Goal: Complete application form: Complete application form

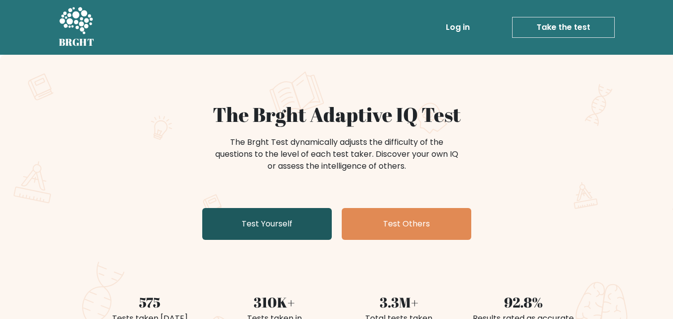
scroll to position [100, 0]
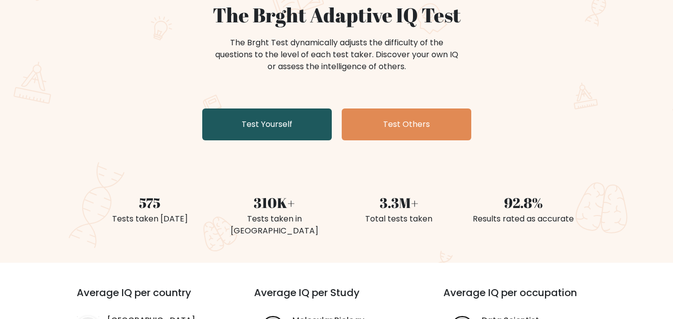
click at [284, 134] on link "Test Yourself" at bounding box center [267, 125] width 130 height 32
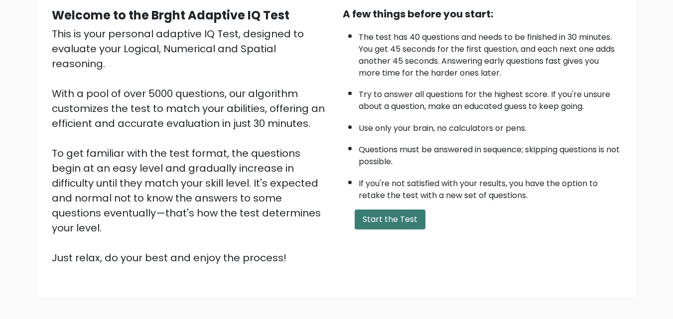
scroll to position [100, 0]
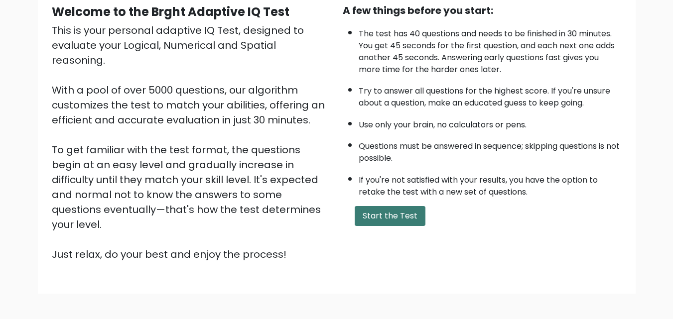
click at [400, 221] on button "Start the Test" at bounding box center [390, 216] width 71 height 20
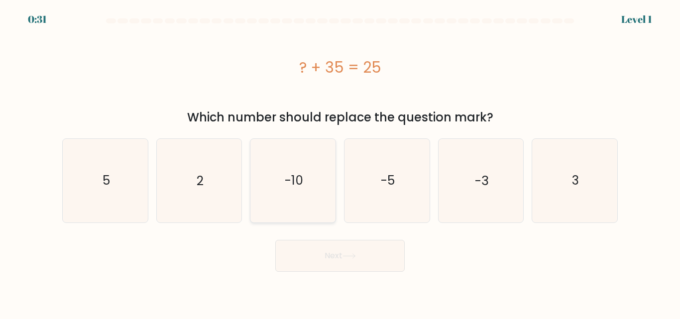
click at [288, 172] on icon "-10" at bounding box center [293, 180] width 83 height 83
click at [340, 162] on input "c. -10" at bounding box center [340, 161] width 0 height 2
radio input "true"
click at [321, 257] on button "Next" at bounding box center [340, 256] width 130 height 32
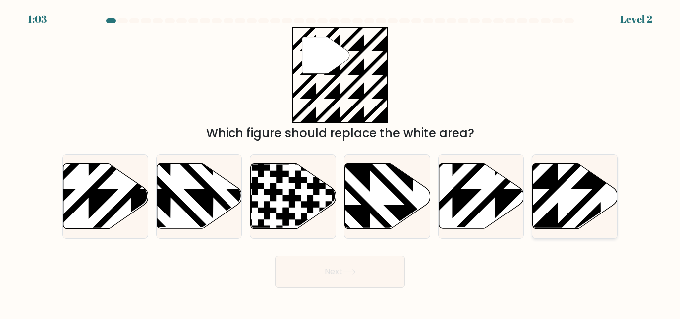
click at [568, 214] on icon at bounding box center [601, 231] width 171 height 171
click at [341, 162] on input "f." at bounding box center [340, 161] width 0 height 2
radio input "true"
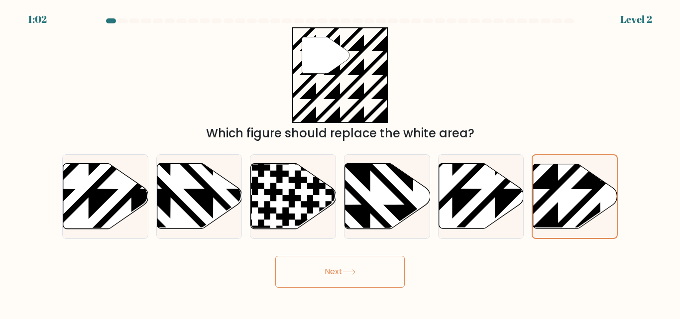
click at [342, 276] on button "Next" at bounding box center [340, 272] width 130 height 32
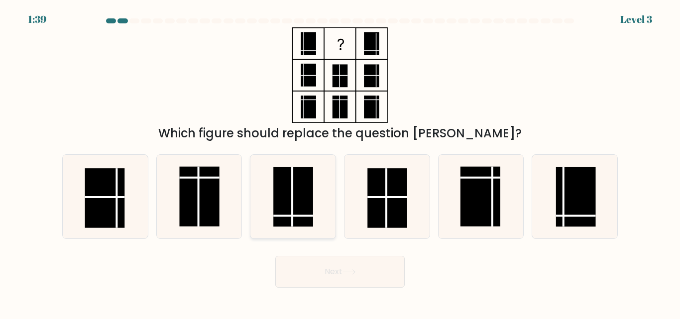
click at [294, 209] on rect at bounding box center [293, 197] width 40 height 60
click at [340, 162] on input "c." at bounding box center [340, 161] width 0 height 2
radio input "true"
click at [363, 264] on button "Next" at bounding box center [340, 272] width 130 height 32
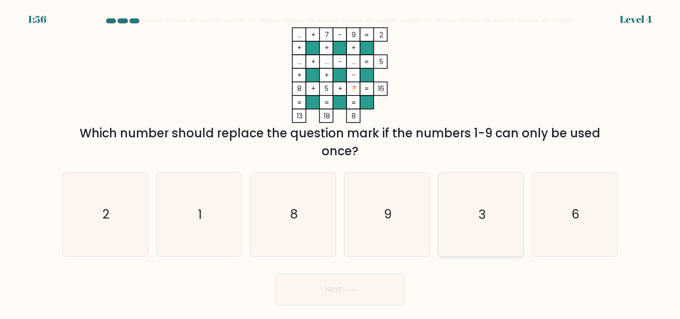
click at [457, 210] on icon "3" at bounding box center [480, 214] width 83 height 83
click at [341, 162] on input "e. 3" at bounding box center [340, 161] width 0 height 2
radio input "true"
click at [330, 293] on button "Next" at bounding box center [340, 290] width 130 height 32
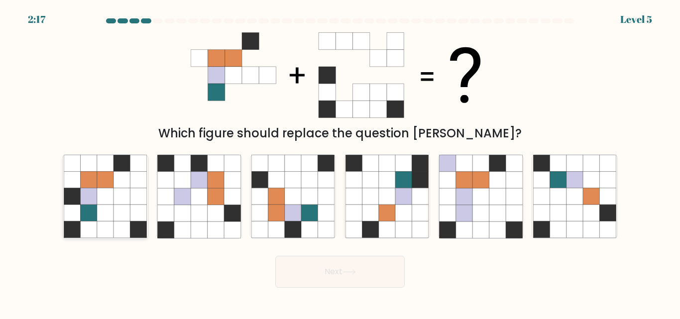
click at [137, 219] on icon at bounding box center [138, 213] width 16 height 16
click at [340, 162] on input "a." at bounding box center [340, 161] width 0 height 2
radio input "true"
click at [313, 272] on button "Next" at bounding box center [340, 272] width 130 height 32
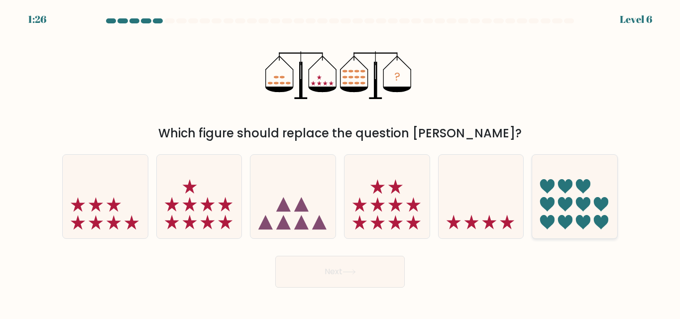
click at [590, 188] on icon at bounding box center [574, 196] width 85 height 70
click at [341, 162] on input "f." at bounding box center [340, 161] width 0 height 2
radio input "true"
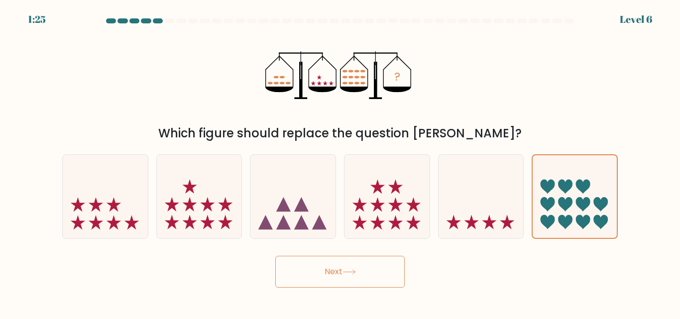
click at [339, 283] on button "Next" at bounding box center [340, 272] width 130 height 32
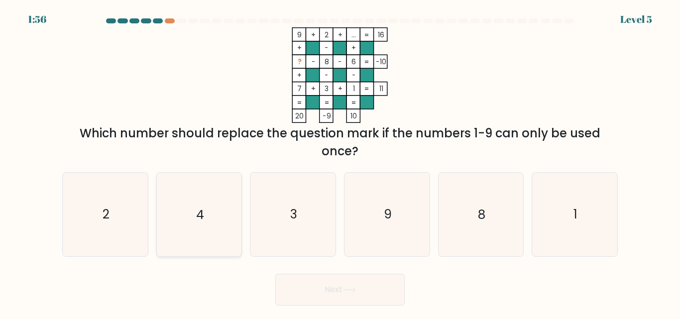
click at [195, 220] on icon "4" at bounding box center [198, 214] width 83 height 83
click at [340, 162] on input "b. 4" at bounding box center [340, 161] width 0 height 2
radio input "true"
click at [325, 300] on button "Next" at bounding box center [340, 290] width 130 height 32
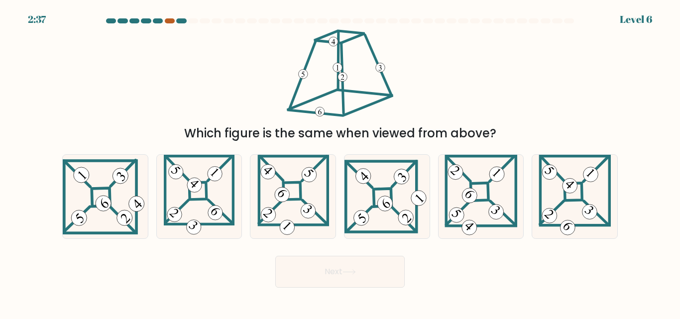
click at [166, 22] on div at bounding box center [170, 20] width 10 height 5
click at [167, 22] on div at bounding box center [170, 20] width 10 height 5
click at [172, 22] on div at bounding box center [170, 20] width 10 height 5
drag, startPoint x: 179, startPoint y: 22, endPoint x: 173, endPoint y: 36, distance: 14.7
click at [190, 49] on form at bounding box center [340, 152] width 680 height 269
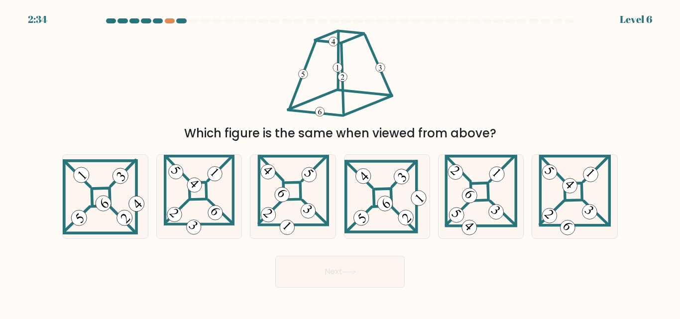
click at [181, 23] on div at bounding box center [340, 22] width 568 height 9
click at [171, 21] on div at bounding box center [170, 20] width 10 height 5
click at [573, 207] on icon at bounding box center [575, 196] width 72 height 83
click at [341, 162] on input "f." at bounding box center [340, 161] width 0 height 2
radio input "true"
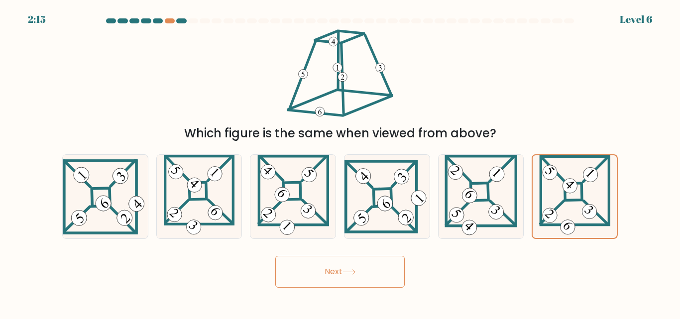
click at [390, 267] on button "Next" at bounding box center [340, 272] width 130 height 32
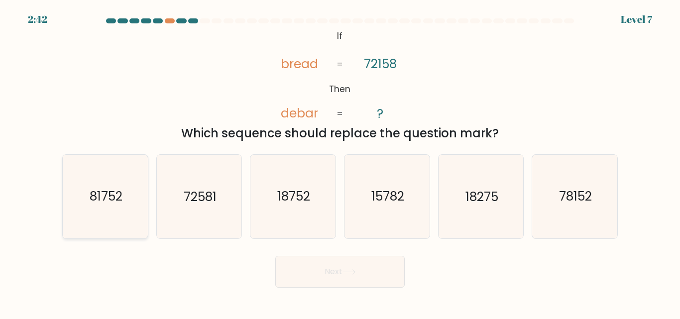
click at [114, 214] on icon "81752" at bounding box center [105, 196] width 83 height 83
click at [340, 162] on input "a. 81752" at bounding box center [340, 161] width 0 height 2
radio input "true"
click at [346, 263] on button "Next" at bounding box center [340, 272] width 130 height 32
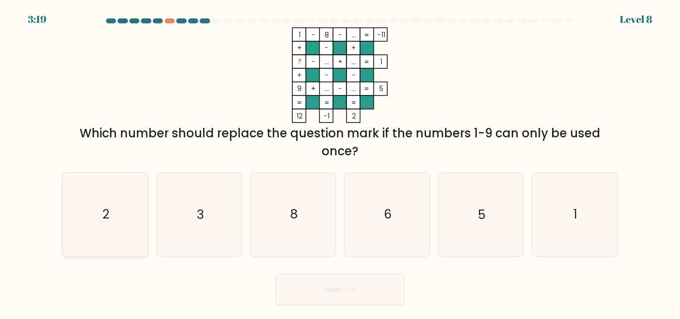
click at [98, 237] on icon "2" at bounding box center [105, 214] width 83 height 83
click at [340, 162] on input "a. 2" at bounding box center [340, 161] width 0 height 2
radio input "true"
click at [350, 300] on button "Next" at bounding box center [340, 290] width 130 height 32
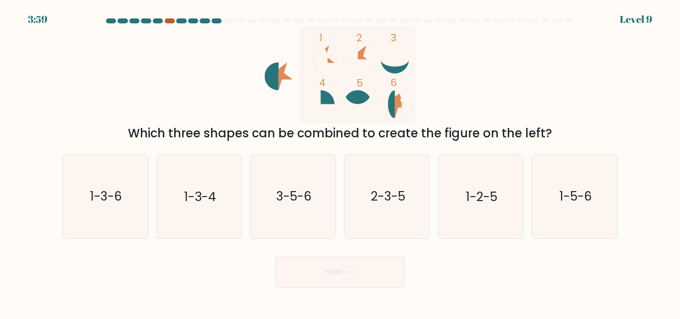
click at [170, 19] on div at bounding box center [170, 20] width 10 height 5
drag, startPoint x: 311, startPoint y: 256, endPoint x: 320, endPoint y: 270, distance: 17.3
click at [320, 270] on button "Next" at bounding box center [340, 272] width 130 height 32
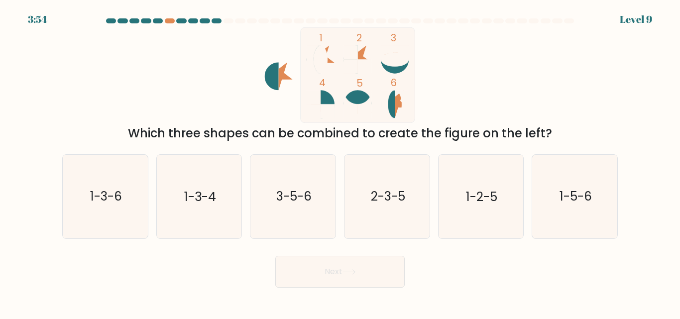
click at [320, 270] on button "Next" at bounding box center [340, 272] width 130 height 32
drag, startPoint x: 320, startPoint y: 270, endPoint x: 504, endPoint y: 285, distance: 184.4
click at [504, 285] on div "Next" at bounding box center [340, 269] width 568 height 37
click at [102, 222] on icon "1-3-6" at bounding box center [105, 196] width 83 height 83
click at [340, 162] on input "a. 1-3-6" at bounding box center [340, 161] width 0 height 2
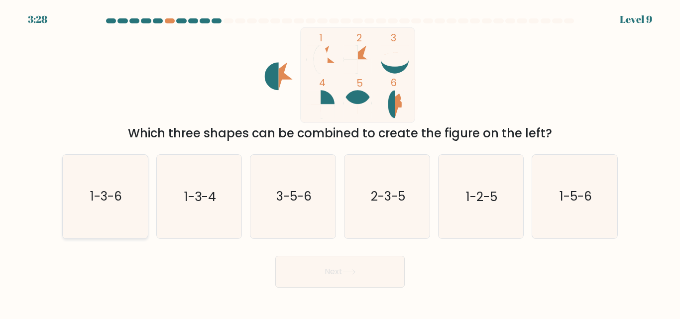
radio input "true"
click at [309, 277] on button "Next" at bounding box center [340, 272] width 130 height 32
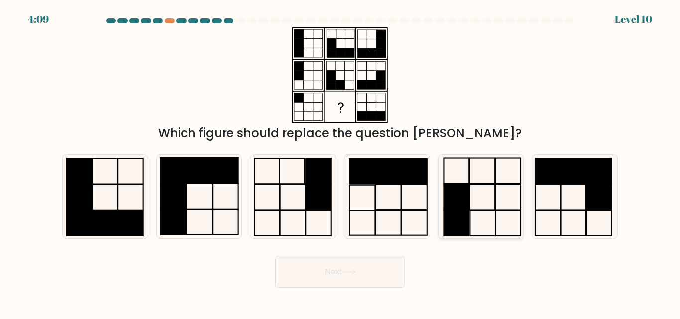
drag, startPoint x: 313, startPoint y: 272, endPoint x: 468, endPoint y: 204, distance: 168.6
click at [504, 255] on div "Next" at bounding box center [340, 269] width 568 height 37
